Goal: Task Accomplishment & Management: Manage account settings

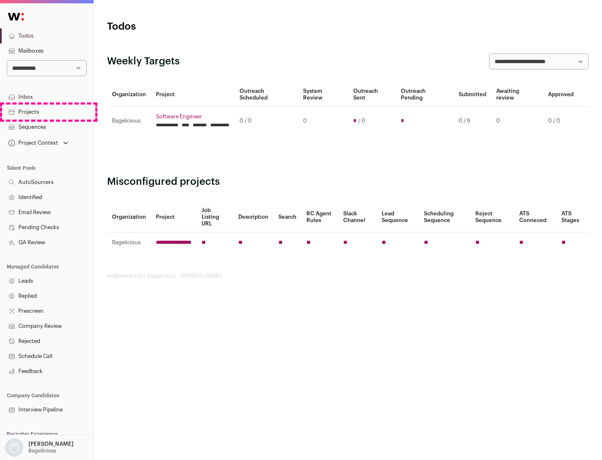
click at [46, 112] on link "Projects" at bounding box center [46, 111] width 93 height 15
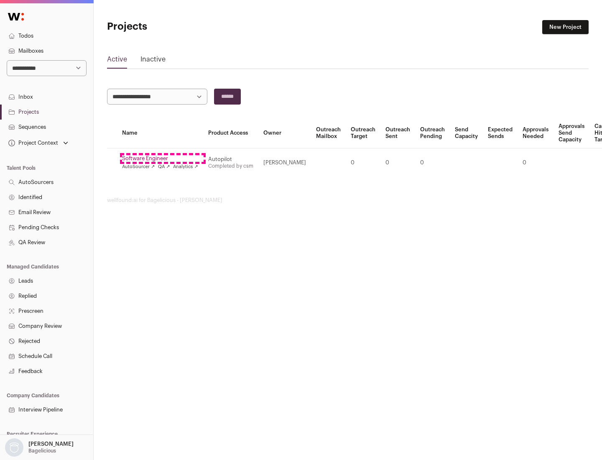
click at [163, 158] on link "Software Engineer" at bounding box center [160, 158] width 76 height 7
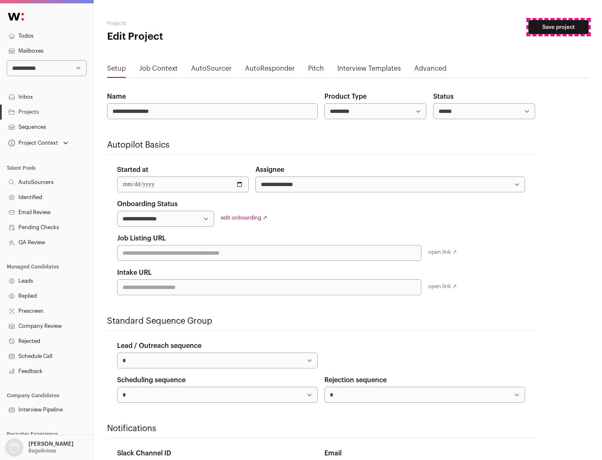
click at [558, 27] on button "Save project" at bounding box center [558, 27] width 60 height 14
